Goal: Check status: Check status

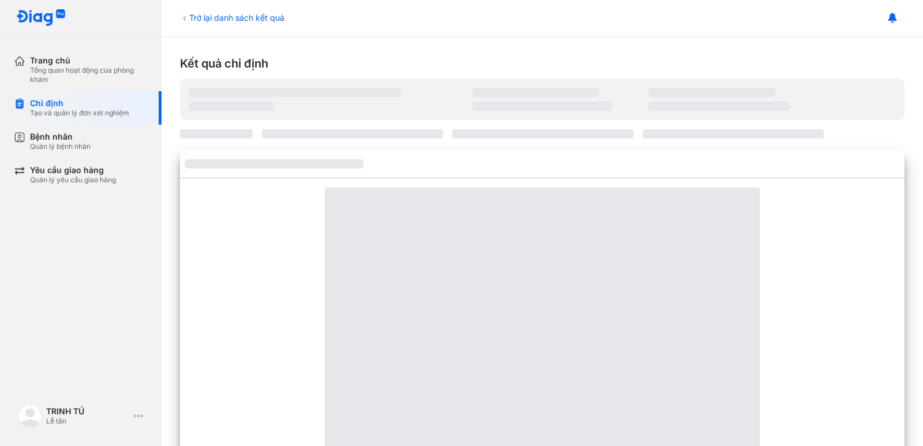
click at [196, 21] on div "Trở lại danh sách kết quả" at bounding box center [232, 18] width 104 height 12
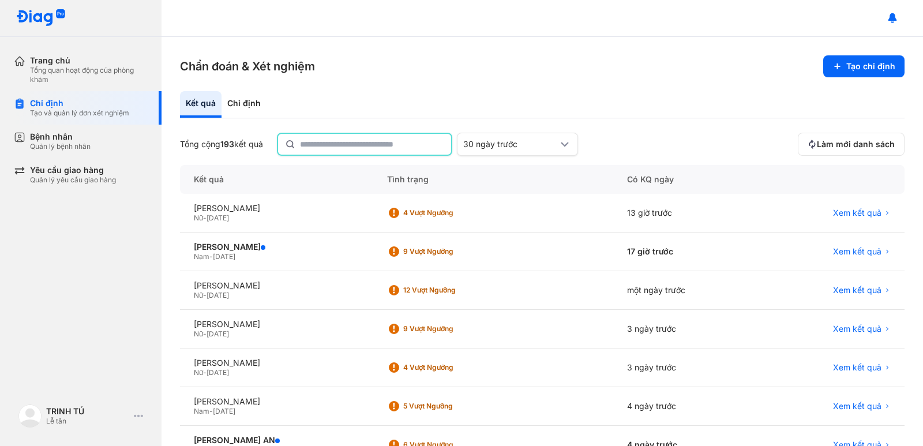
click at [379, 148] on input "text" at bounding box center [372, 144] width 144 height 21
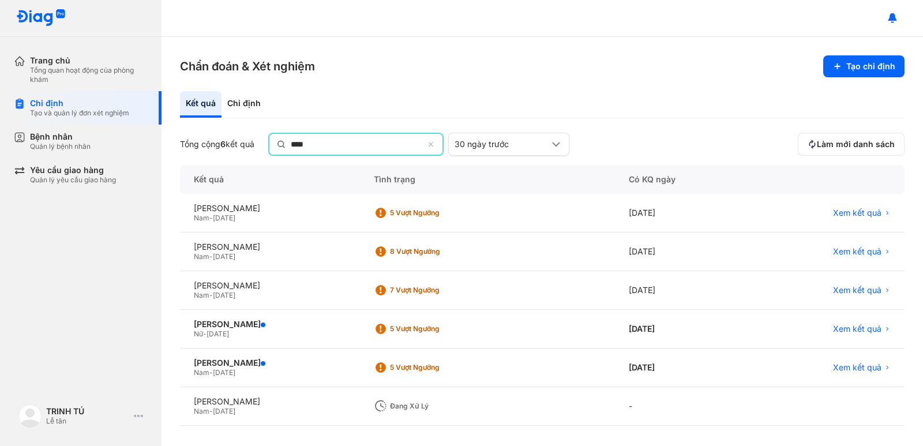
type input "****"
